Goal: Navigation & Orientation: Find specific page/section

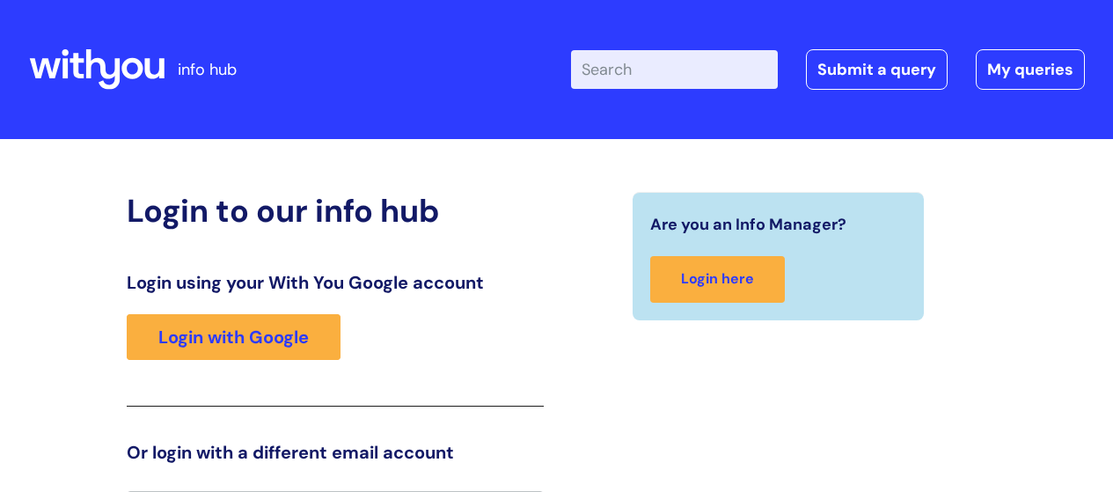
scroll to position [39, 0]
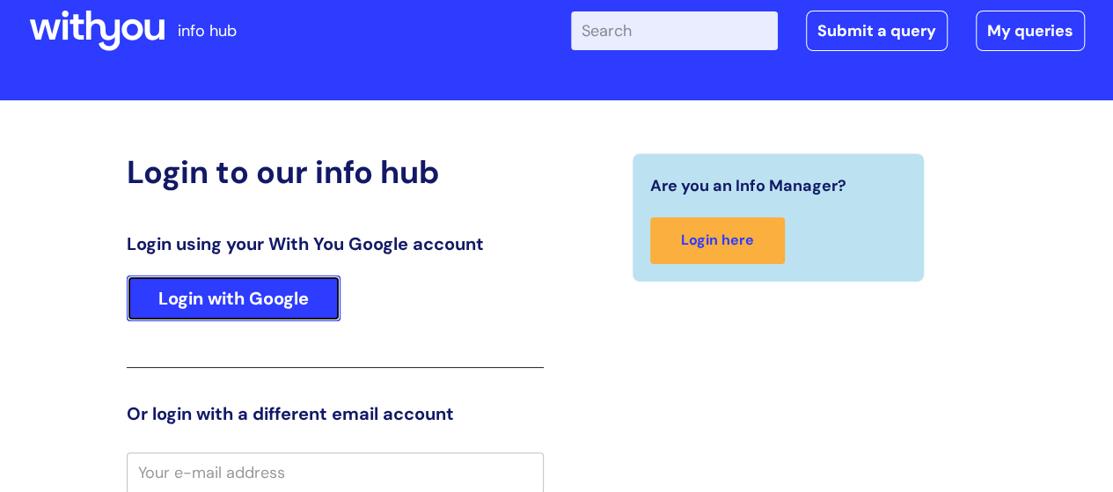
click at [251, 295] on link "Login with Google" at bounding box center [234, 298] width 214 height 46
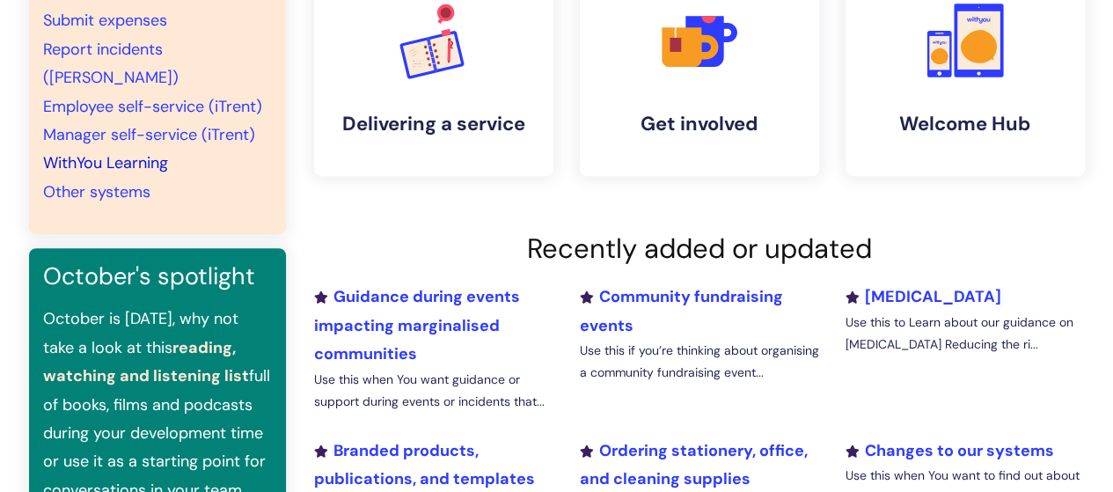
click at [135, 152] on link "WithYou Learning" at bounding box center [105, 162] width 125 height 21
click at [141, 152] on link "WithYou Learning" at bounding box center [105, 162] width 125 height 21
